Goal: Obtain resource: Obtain resource

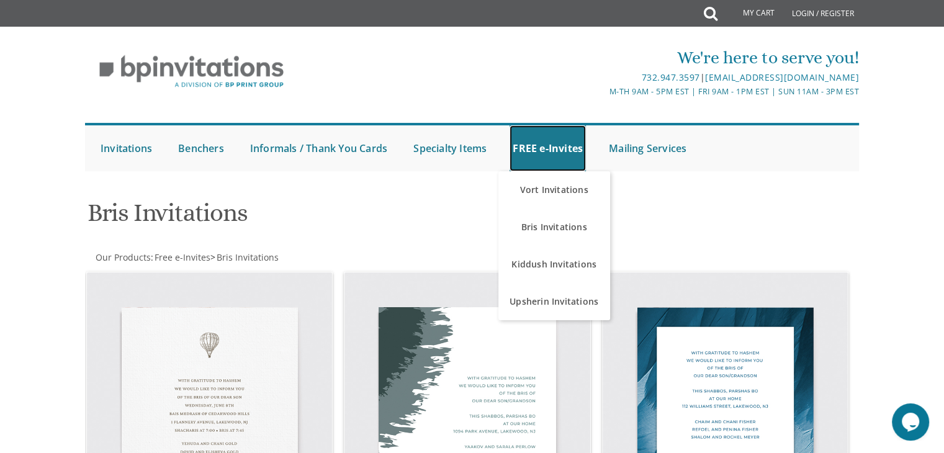
click at [551, 160] on link "FREE e-Invites" at bounding box center [547, 148] width 76 height 46
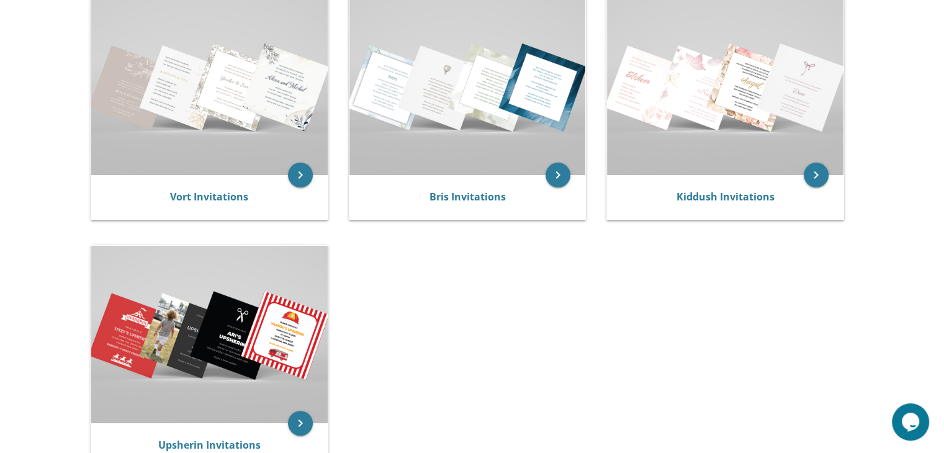
scroll to position [293, 0]
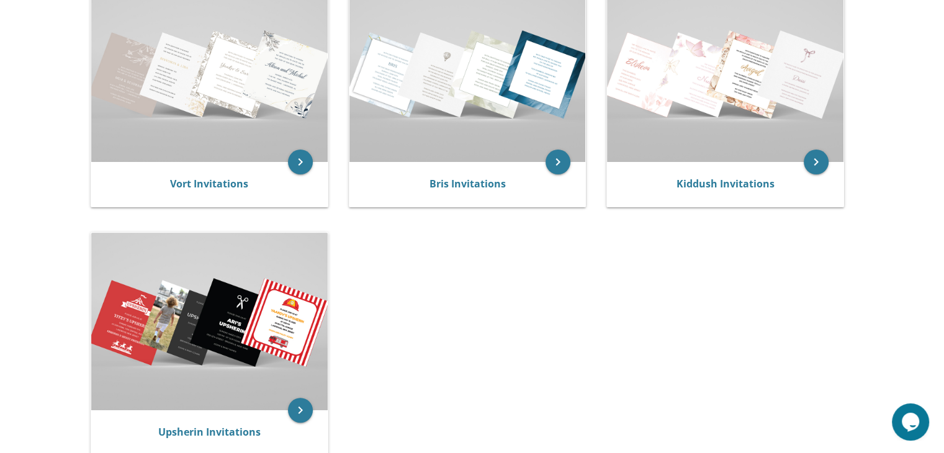
click at [473, 132] on img at bounding box center [467, 73] width 236 height 177
click at [482, 184] on link "Bris Invitations" at bounding box center [467, 184] width 76 height 14
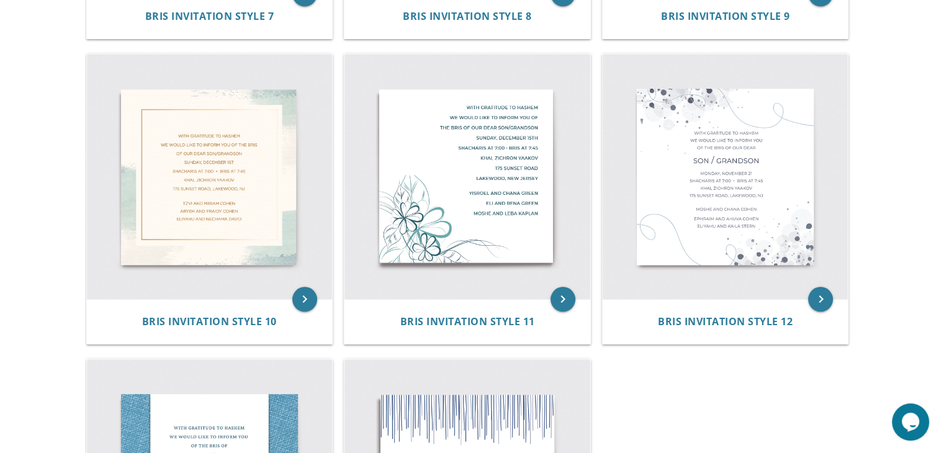
scroll to position [854, 0]
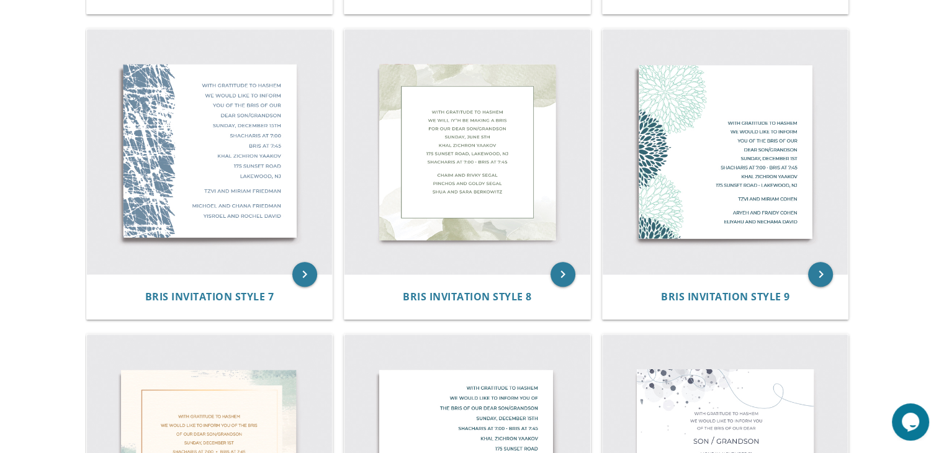
click at [236, 227] on img at bounding box center [210, 152] width 246 height 246
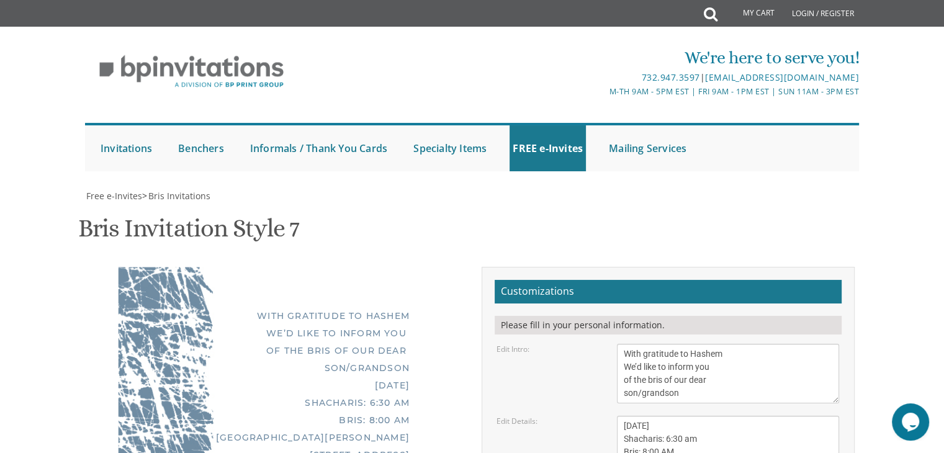
scroll to position [208, 0]
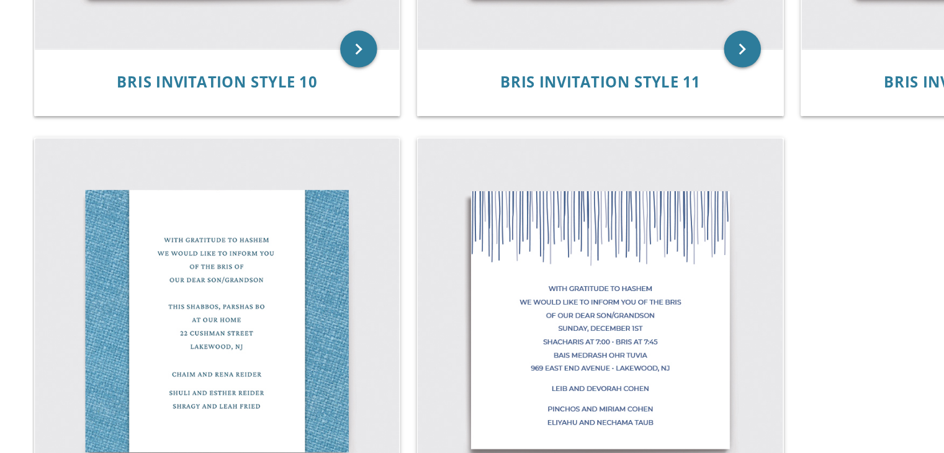
scroll to position [1291, 0]
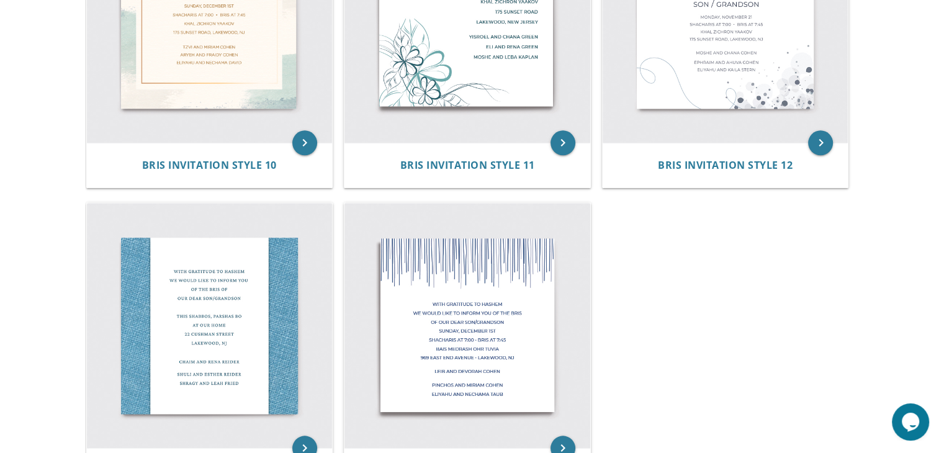
click at [194, 334] on img at bounding box center [210, 326] width 246 height 246
click at [237, 316] on img at bounding box center [210, 326] width 246 height 246
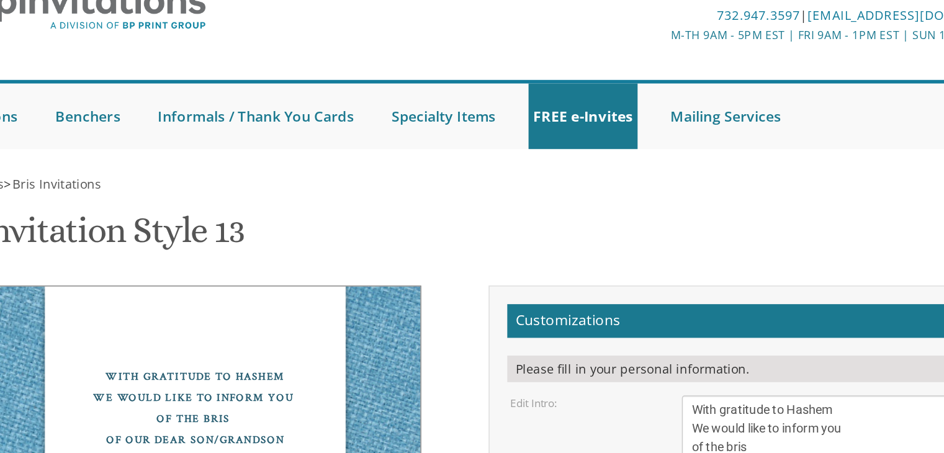
scroll to position [130, 0]
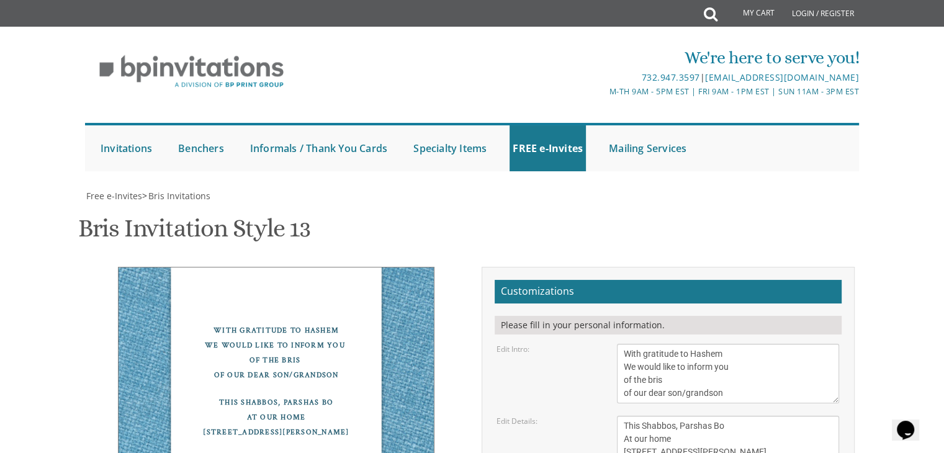
click at [640, 344] on textarea "With gratitude to Hashem We would like to inform you of the bris of our dear so…" at bounding box center [728, 374] width 222 height 60
click at [649, 344] on textarea "With gratitude to Hashem We would like to inform you of the bris of our dear so…" at bounding box center [728, 374] width 222 height 60
click at [645, 344] on textarea "With gratitude to Hashem We would like to inform you of the bris of our dear so…" at bounding box center [728, 374] width 222 height 60
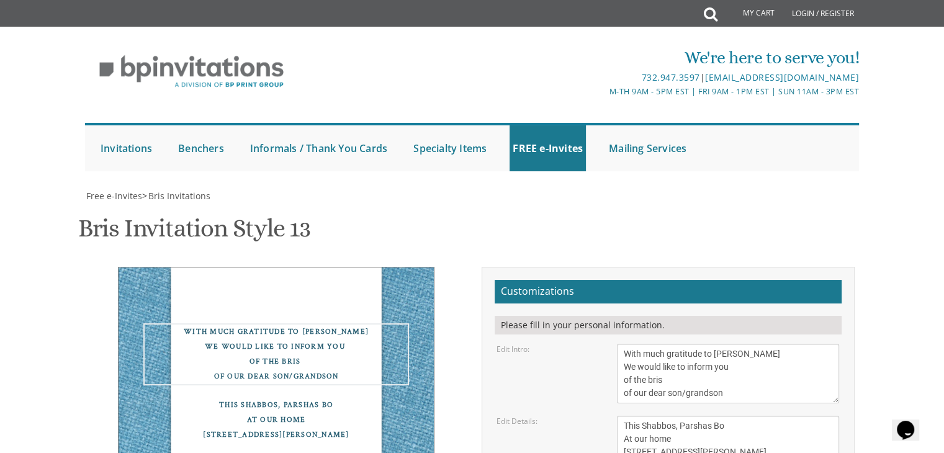
drag, startPoint x: 747, startPoint y: 244, endPoint x: 626, endPoint y: 228, distance: 122.0
click at [626, 344] on textarea "With gratitude to Hashem We would like to inform you of the bris of our dear so…" at bounding box center [728, 374] width 222 height 60
click at [799, 344] on textarea "With gratitude to Hashem We would like to inform you of the bris of our dear so…" at bounding box center [728, 374] width 222 height 60
drag, startPoint x: 751, startPoint y: 241, endPoint x: 613, endPoint y: 238, distance: 137.8
click at [613, 344] on div "With gratitude to Hashem We would like to inform you of the bris of our dear so…" at bounding box center [727, 374] width 241 height 60
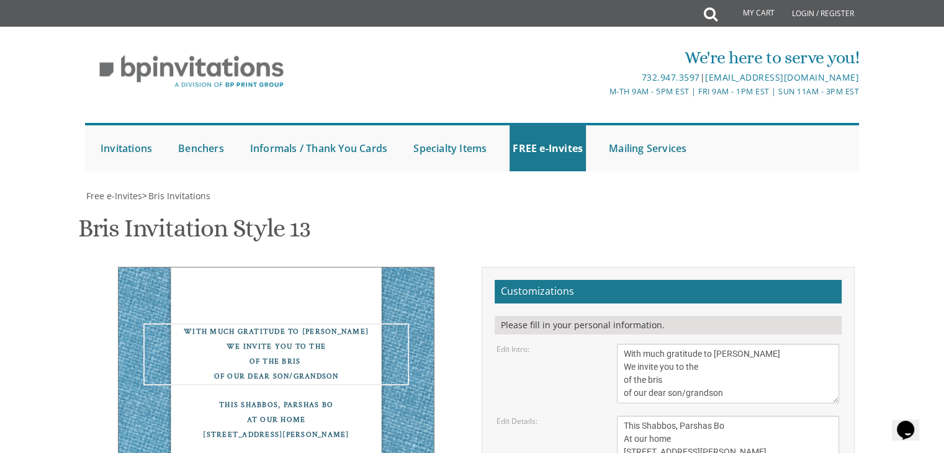
drag, startPoint x: 685, startPoint y: 249, endPoint x: 621, endPoint y: 249, distance: 64.5
click at [621, 344] on textarea "With gratitude to Hashem We would like to inform you of the bris of our dear so…" at bounding box center [728, 374] width 222 height 60
type textarea "With much gratitude to Hashem We invite you to the [PERSON_NAME] of our dear so…"
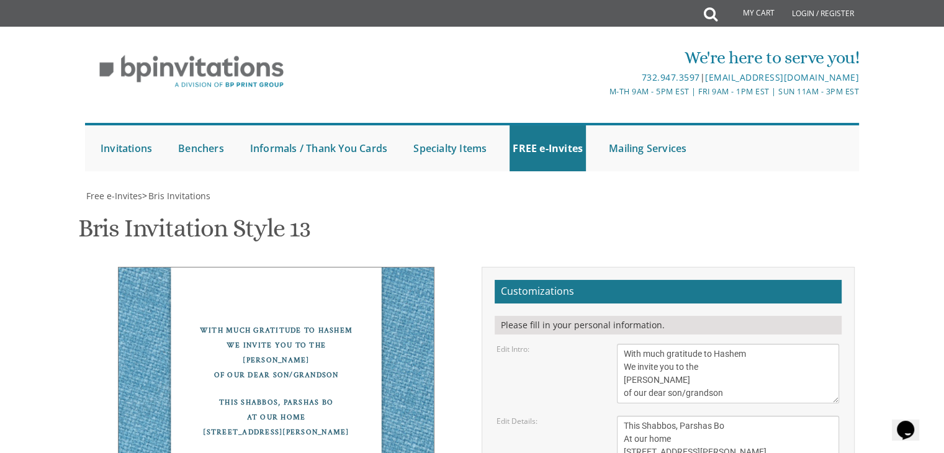
scroll to position [199, 0]
drag, startPoint x: 732, startPoint y: 229, endPoint x: 711, endPoint y: 226, distance: 21.3
click at [711, 416] on textarea "This Shabbos, Parshas Bo At our home [STREET_ADDRESS][PERSON_NAME]" at bounding box center [728, 446] width 222 height 60
drag, startPoint x: 689, startPoint y: 246, endPoint x: 665, endPoint y: 241, distance: 24.7
click at [665, 416] on textarea "This Shabbos, Parshas Bo At our home [STREET_ADDRESS][PERSON_NAME]" at bounding box center [728, 446] width 222 height 60
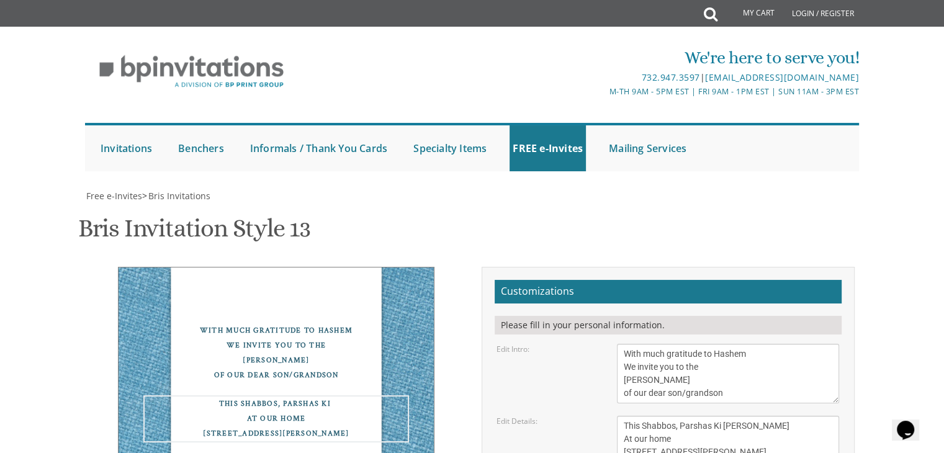
click at [686, 416] on textarea "This Shabbos, Parshas Bo At our home [STREET_ADDRESS][PERSON_NAME]" at bounding box center [728, 446] width 222 height 60
drag, startPoint x: 688, startPoint y: 239, endPoint x: 609, endPoint y: 241, distance: 78.2
click at [609, 416] on div "This Shabbos, Parshas Bo At our home [STREET_ADDRESS][PERSON_NAME]" at bounding box center [727, 446] width 241 height 60
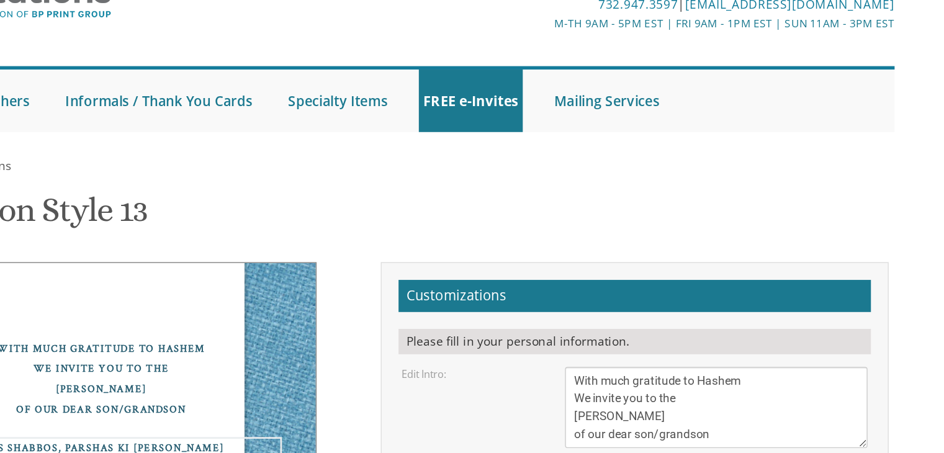
drag, startPoint x: 699, startPoint y: 243, endPoint x: 615, endPoint y: 234, distance: 84.2
click at [615, 416] on div "This Shabbos, Parshas Bo At our home [STREET_ADDRESS][PERSON_NAME]" at bounding box center [727, 446] width 241 height 60
click at [735, 416] on textarea "This Shabbos, Parshas Bo At our home [STREET_ADDRESS][PERSON_NAME]" at bounding box center [728, 446] width 222 height 60
drag, startPoint x: 688, startPoint y: 255, endPoint x: 611, endPoint y: 259, distance: 77.0
click at [611, 416] on div "This Shabbos, Parshas Bo At our home [STREET_ADDRESS][PERSON_NAME]" at bounding box center [727, 446] width 241 height 60
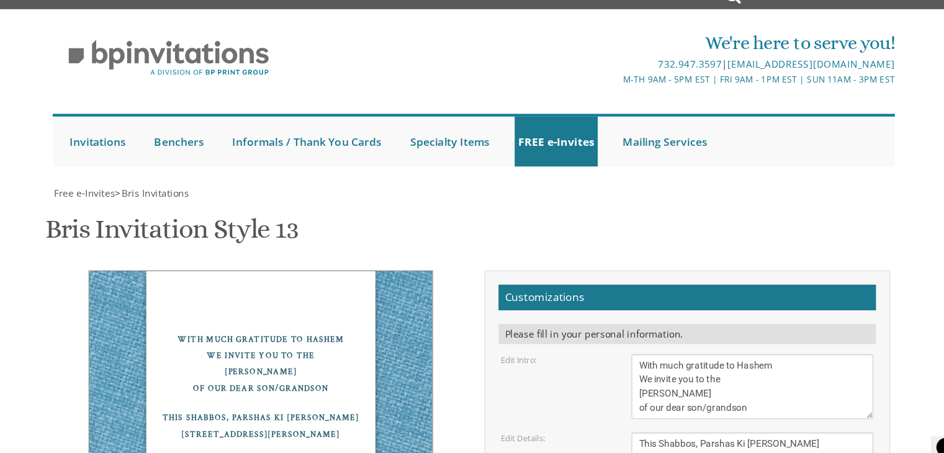
scroll to position [198, 0]
click at [750, 416] on textarea "This Shabbos, Parshas Bo At our home [STREET_ADDRESS][PERSON_NAME]" at bounding box center [728, 446] width 222 height 60
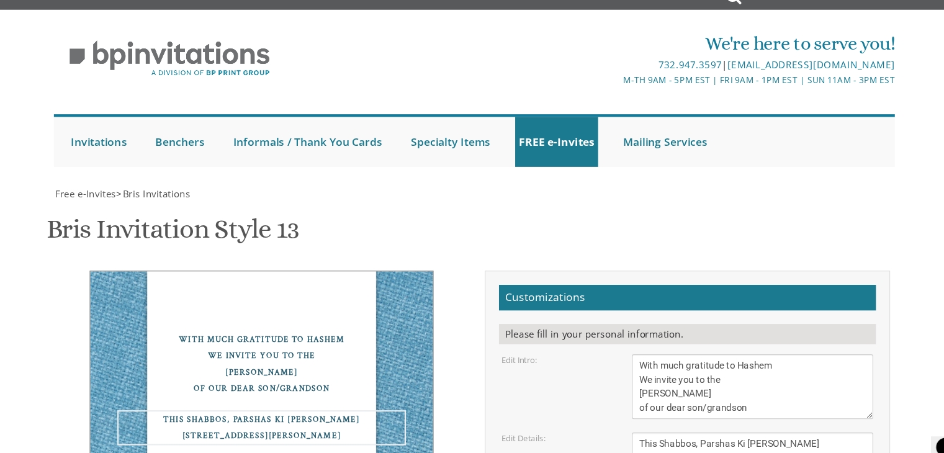
type textarea "This Shabbos, Parshas Ki [PERSON_NAME] 9:30 PM [STREET_ADDRESS]"
drag, startPoint x: 728, startPoint y: 298, endPoint x: 573, endPoint y: 296, distance: 154.5
type textarea "Avigdor and [PERSON_NAME]"
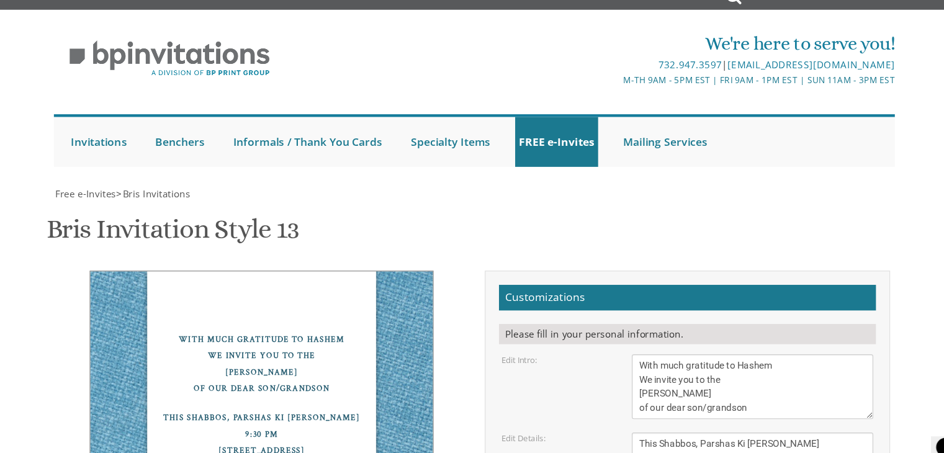
drag, startPoint x: 714, startPoint y: 345, endPoint x: 589, endPoint y: 312, distance: 129.0
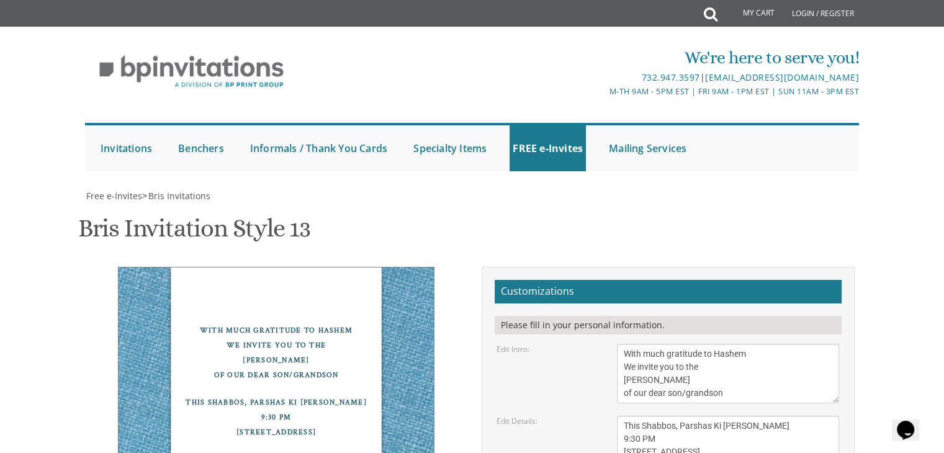
type textarea "[PERSON_NAME] and [PERSON_NAME] and [PERSON_NAME]"
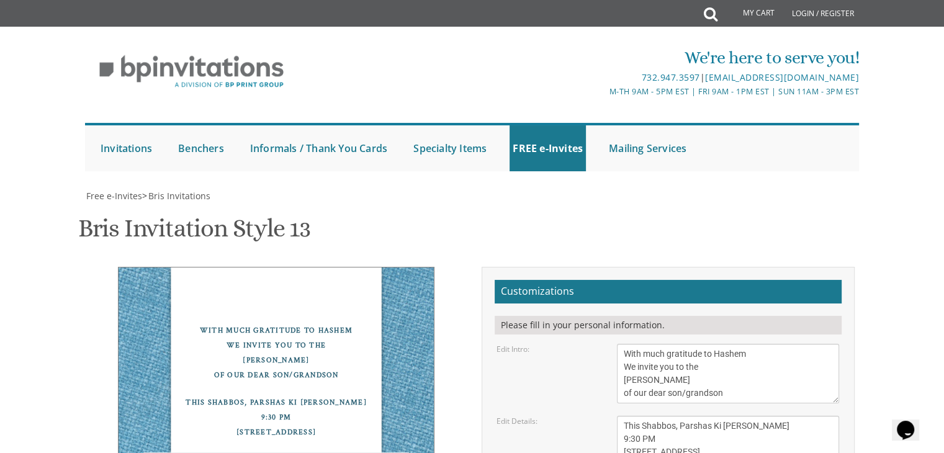
scroll to position [9, 0]
type textarea "Avigdor and [PERSON_NAME]"
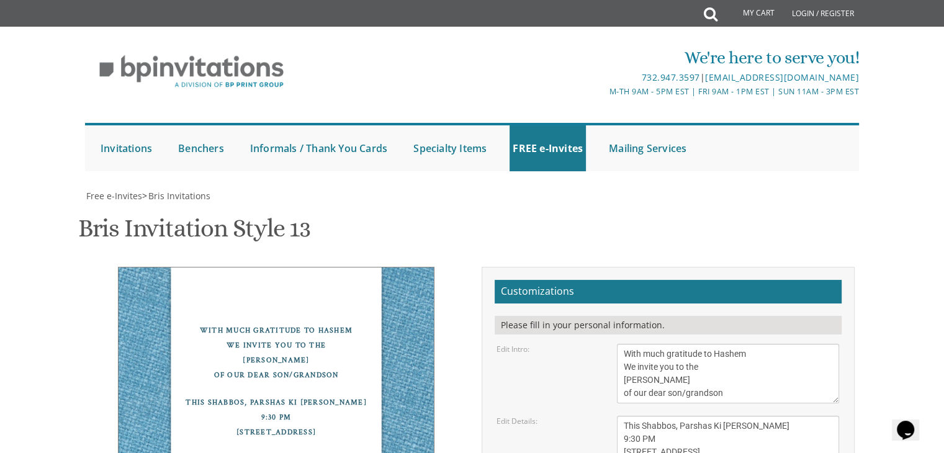
scroll to position [223, 0]
type textarea "[PERSON_NAME] and [PERSON_NAME] and [PERSON_NAME]"
click at [625, 416] on textarea "This Shabbos, Parshas Bo At our home [STREET_ADDRESS][PERSON_NAME]" at bounding box center [728, 446] width 222 height 60
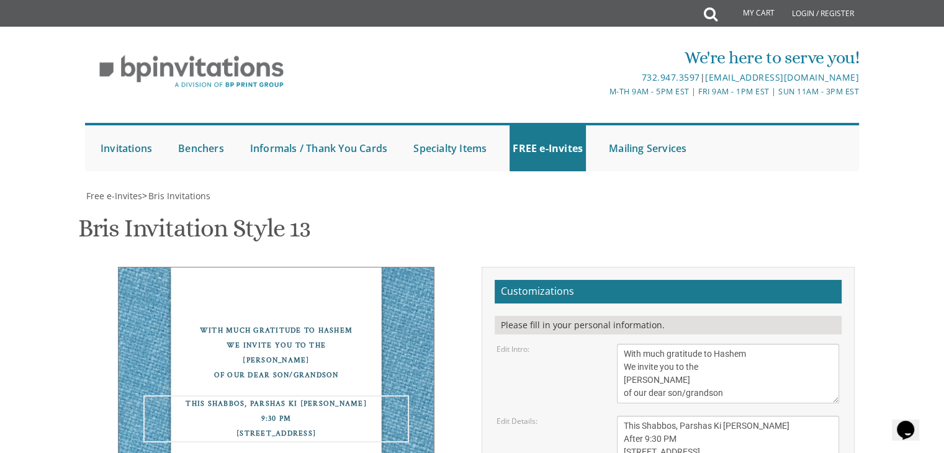
type textarea "This Shabbos, Parshas Ki [PERSON_NAME] After 9:30 PM [STREET_ADDRESS]"
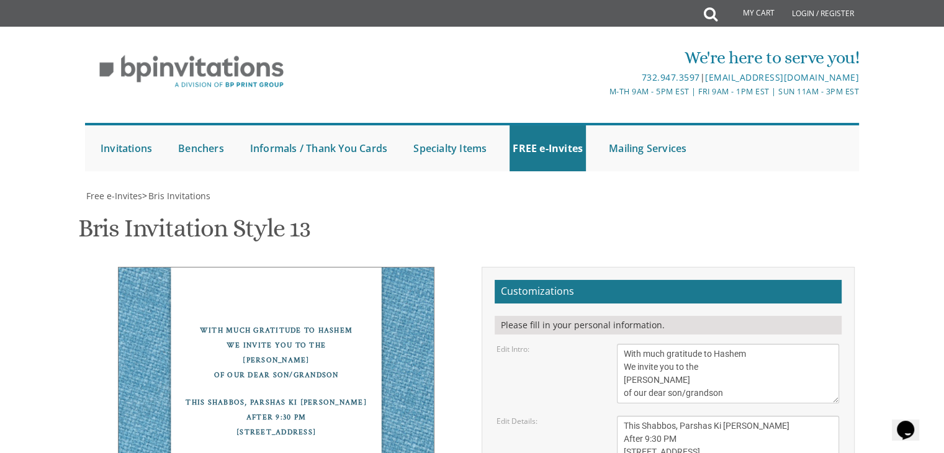
type input "[EMAIL_ADDRESS][DOMAIN_NAME]"
drag, startPoint x: 727, startPoint y: 361, endPoint x: 707, endPoint y: 358, distance: 20.0
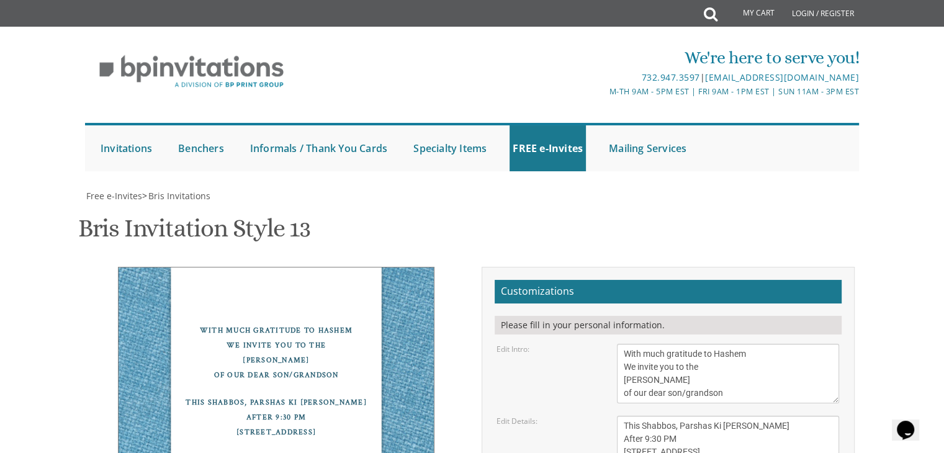
scroll to position [220, 0]
drag, startPoint x: 745, startPoint y: 207, endPoint x: 678, endPoint y: 204, distance: 67.1
click at [678, 416] on textarea "This Shabbos, Parshas Bo At our home [STREET_ADDRESS][PERSON_NAME]" at bounding box center [728, 446] width 222 height 60
paste textarea "פרשת כי תבוא"
type textarea "This Shabbos, פרשת כי תבוא After 9:30 PM [STREET_ADDRESS]"
